Goal: Task Accomplishment & Management: Use online tool/utility

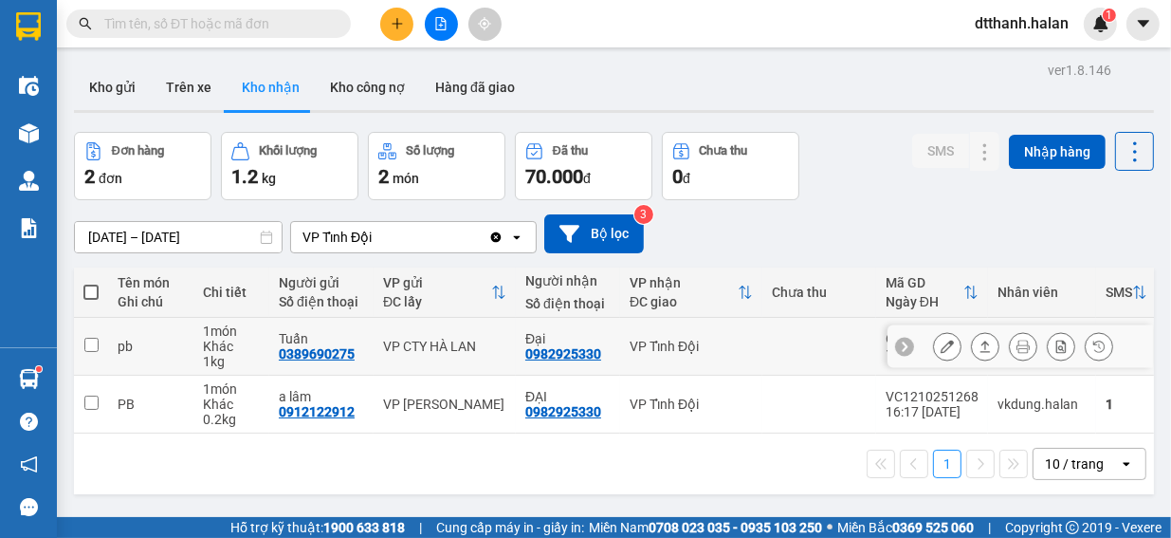
click at [89, 345] on input "checkbox" at bounding box center [91, 345] width 14 height 14
checkbox input "true"
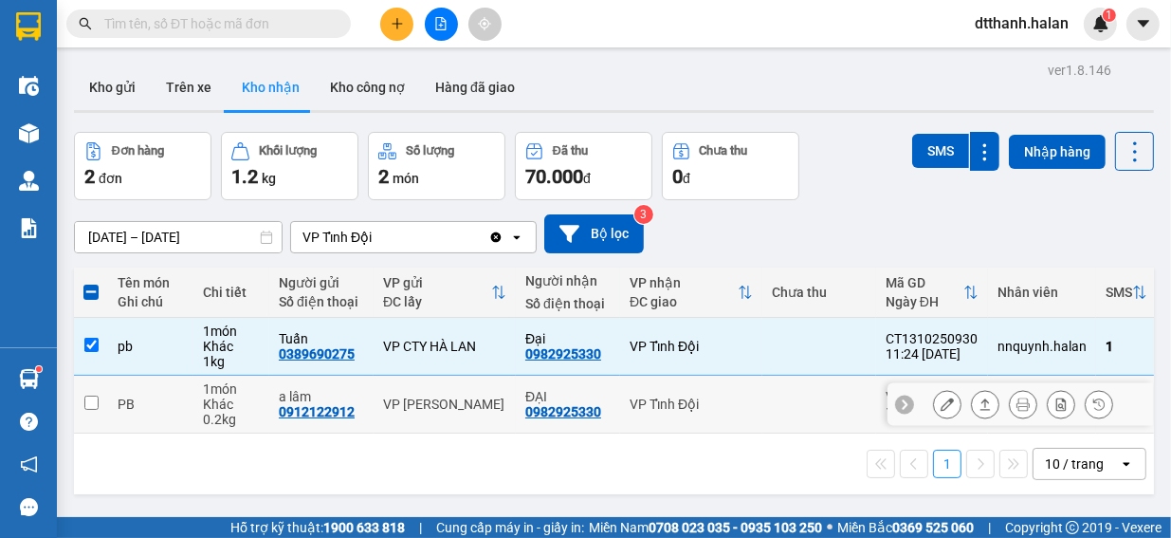
click at [93, 401] on input "checkbox" at bounding box center [91, 402] width 14 height 14
checkbox input "true"
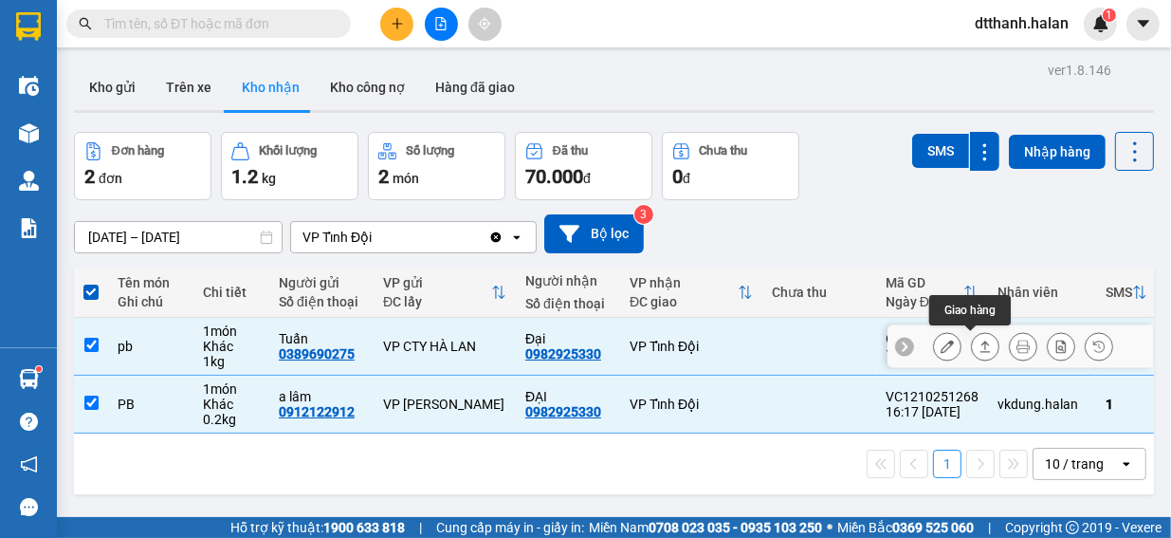
click at [978, 344] on icon at bounding box center [984, 345] width 13 height 13
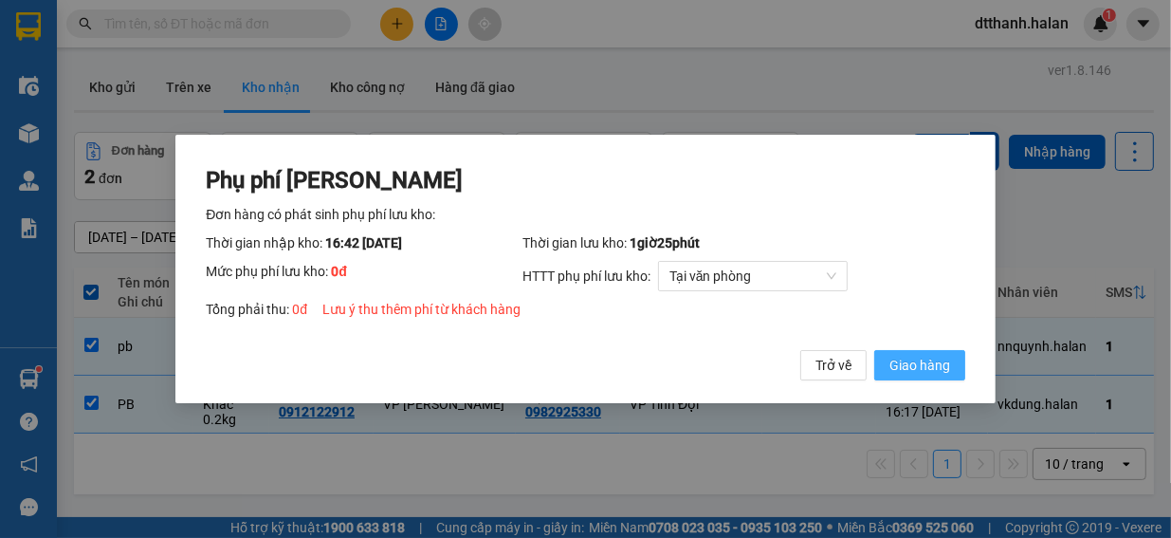
click at [904, 365] on span "Giao hàng" at bounding box center [919, 365] width 61 height 21
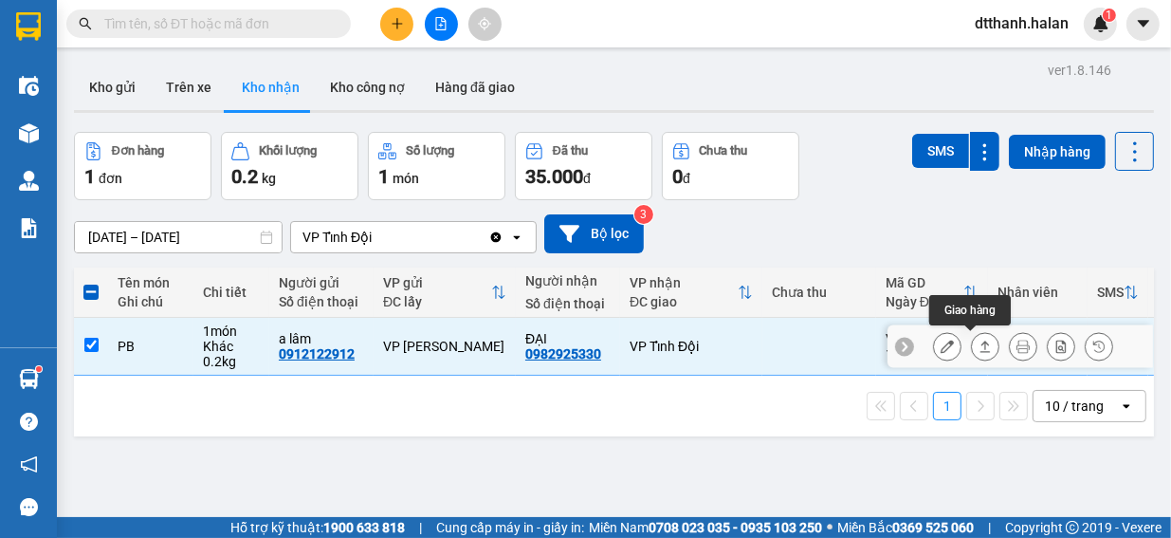
click at [978, 348] on icon at bounding box center [984, 345] width 13 height 13
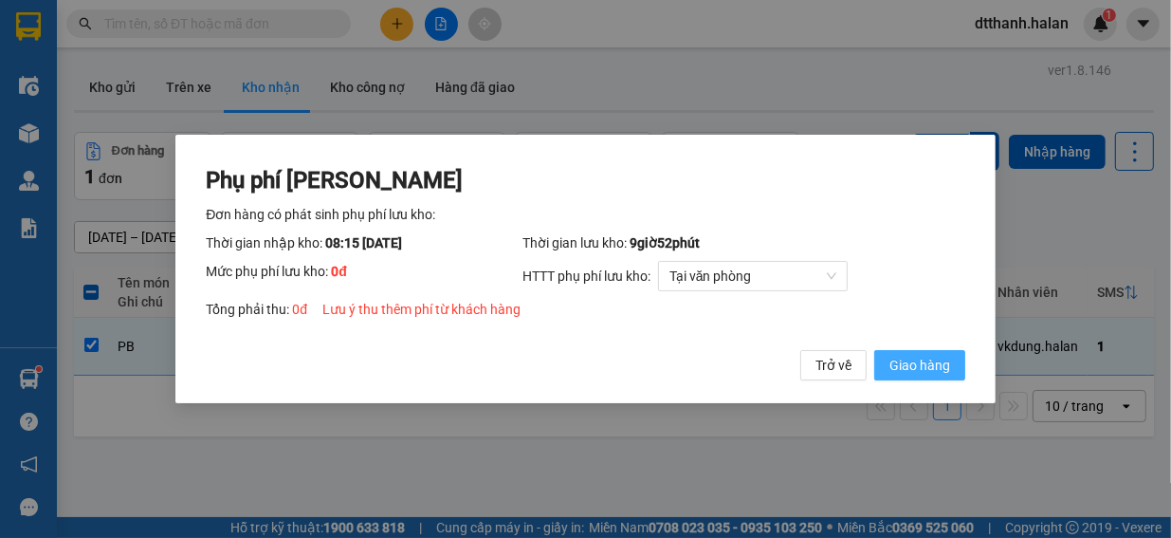
click at [905, 363] on span "Giao hàng" at bounding box center [919, 365] width 61 height 21
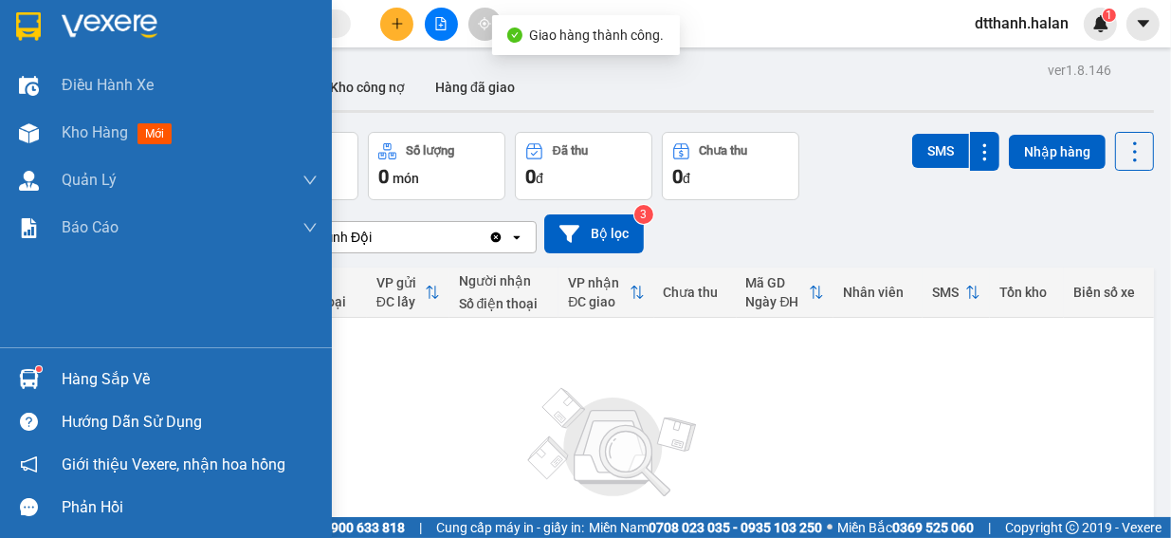
click at [24, 380] on img at bounding box center [29, 379] width 20 height 20
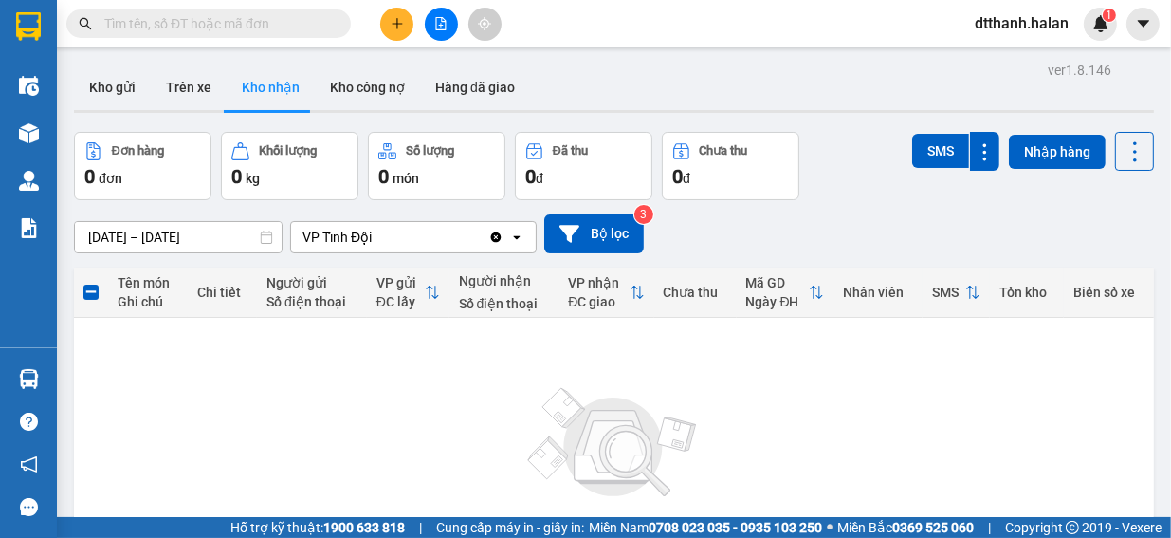
click at [924, 386] on section "Kết quả tìm kiếm ( 0 ) Bộ lọc No Data dtthanh.halan 1 Điều hành xe Kho hàng mới…" at bounding box center [585, 269] width 1171 height 538
